Goal: Information Seeking & Learning: Learn about a topic

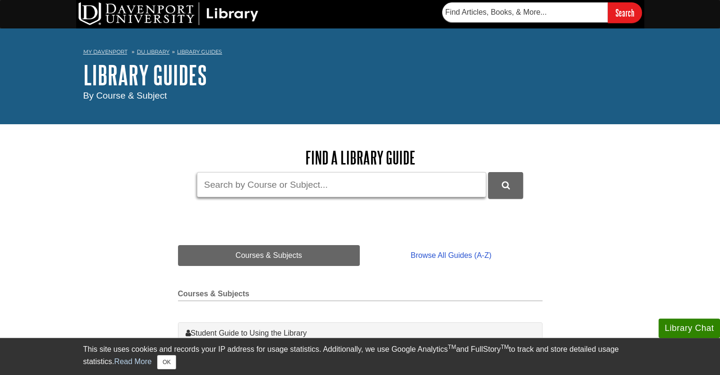
click at [388, 185] on input "Guide Search Terms" at bounding box center [341, 184] width 289 height 25
type input "minitab"
click at [488, 172] on button "DU Library Guides Search" at bounding box center [505, 185] width 35 height 26
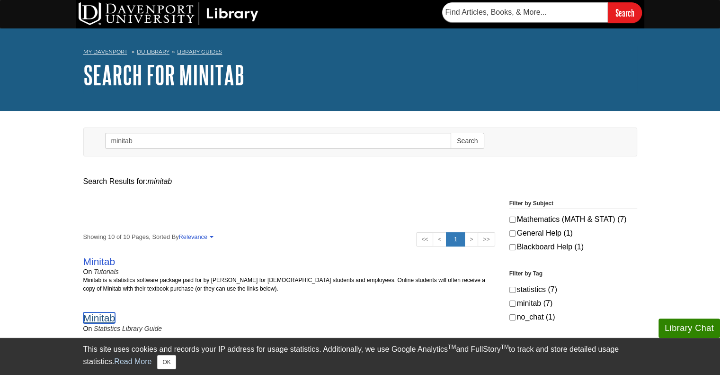
click at [100, 314] on link "Minitab" at bounding box center [99, 317] width 32 height 11
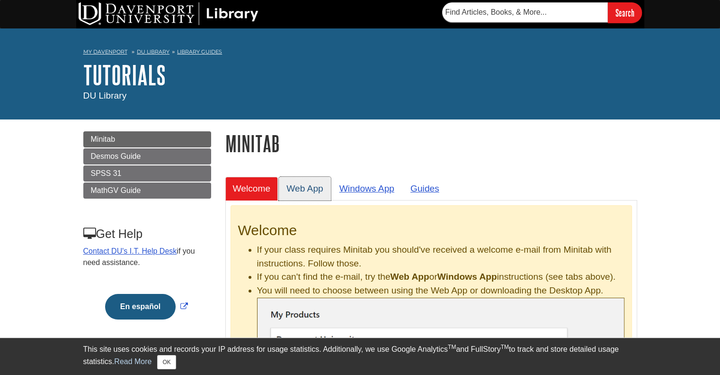
click at [296, 189] on link "Web App" at bounding box center [305, 188] width 52 height 23
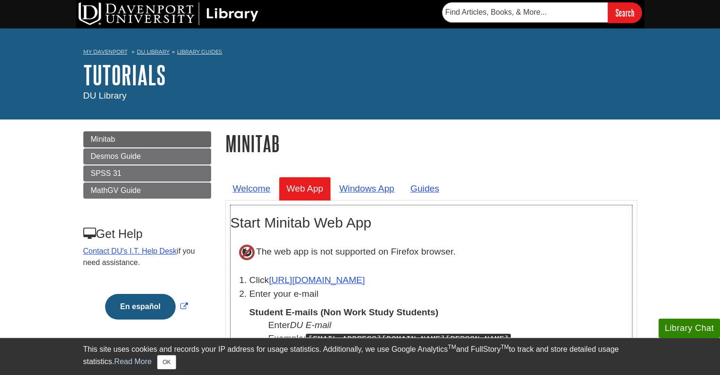
drag, startPoint x: 468, startPoint y: 248, endPoint x: 256, endPoint y: 250, distance: 212.1
click at [256, 250] on p "The web app is not supported on Firefox browser." at bounding box center [431, 251] width 401 height 33
copy p "The web app is not supported on Firefox browser."
